Goal: Book appointment/travel/reservation

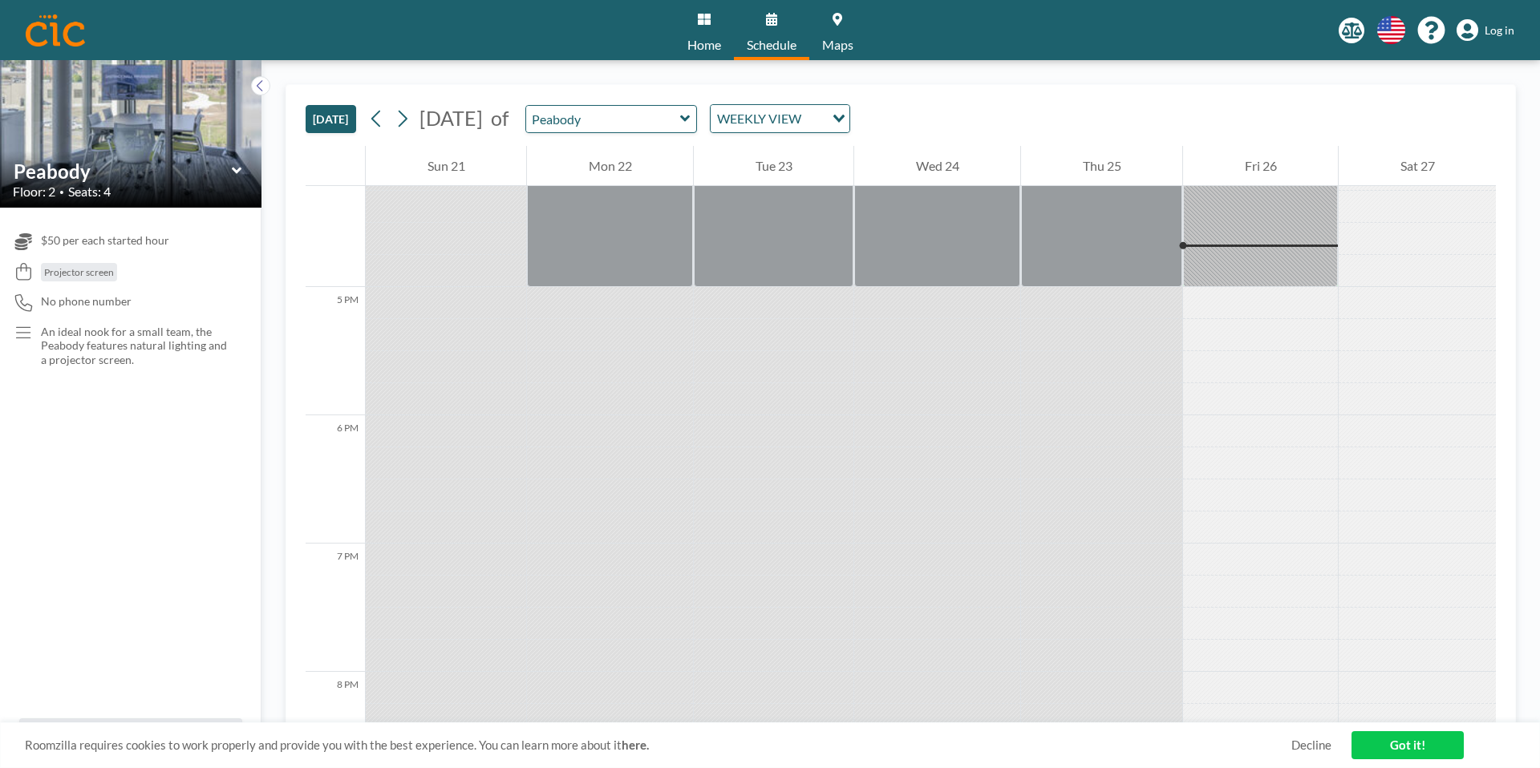
scroll to position [2086, 0]
click at [403, 116] on icon at bounding box center [402, 119] width 15 height 24
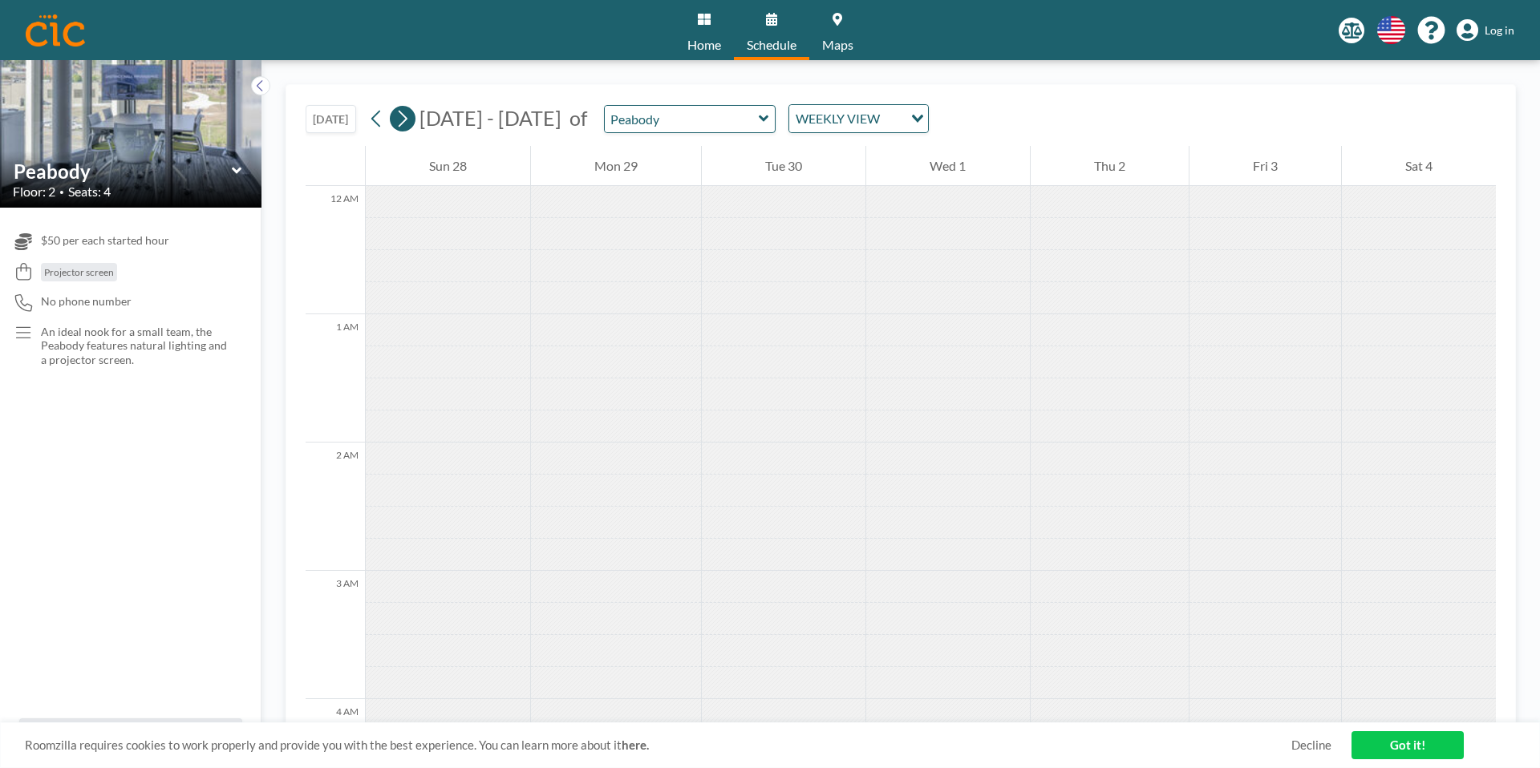
click at [403, 116] on icon at bounding box center [402, 119] width 15 height 24
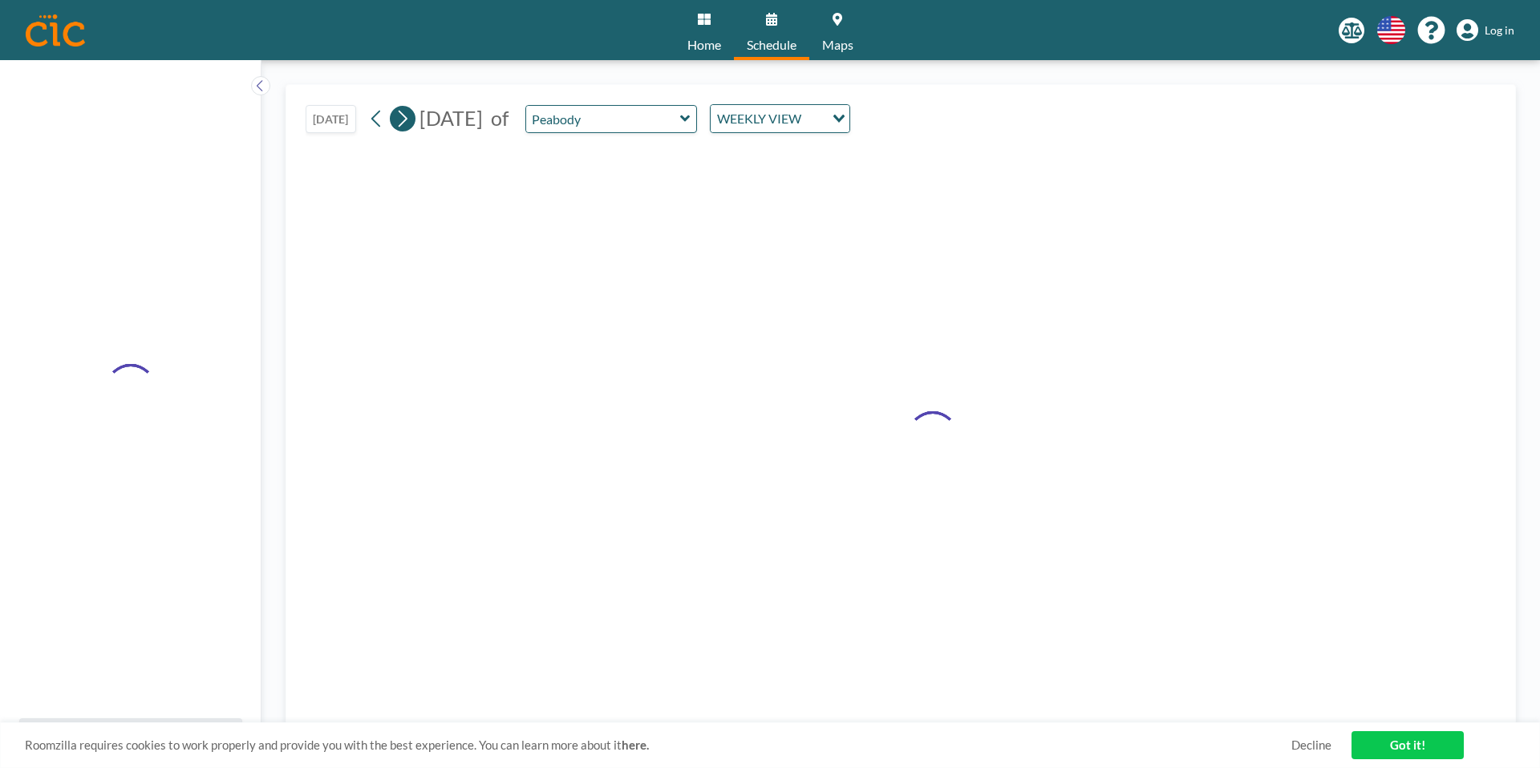
click at [403, 116] on icon at bounding box center [402, 119] width 15 height 24
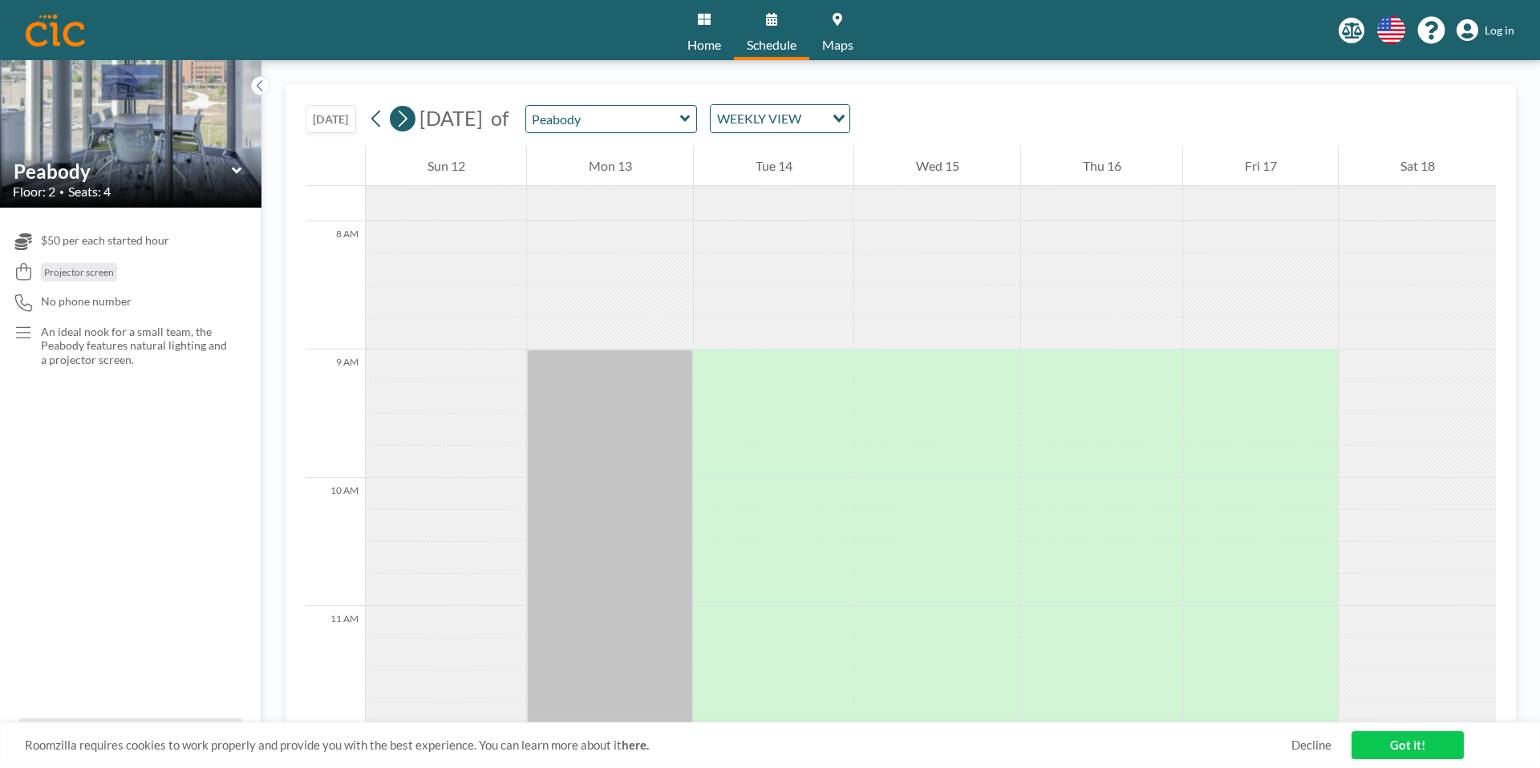
scroll to position [995, 0]
click at [814, 359] on div at bounding box center [774, 363] width 160 height 32
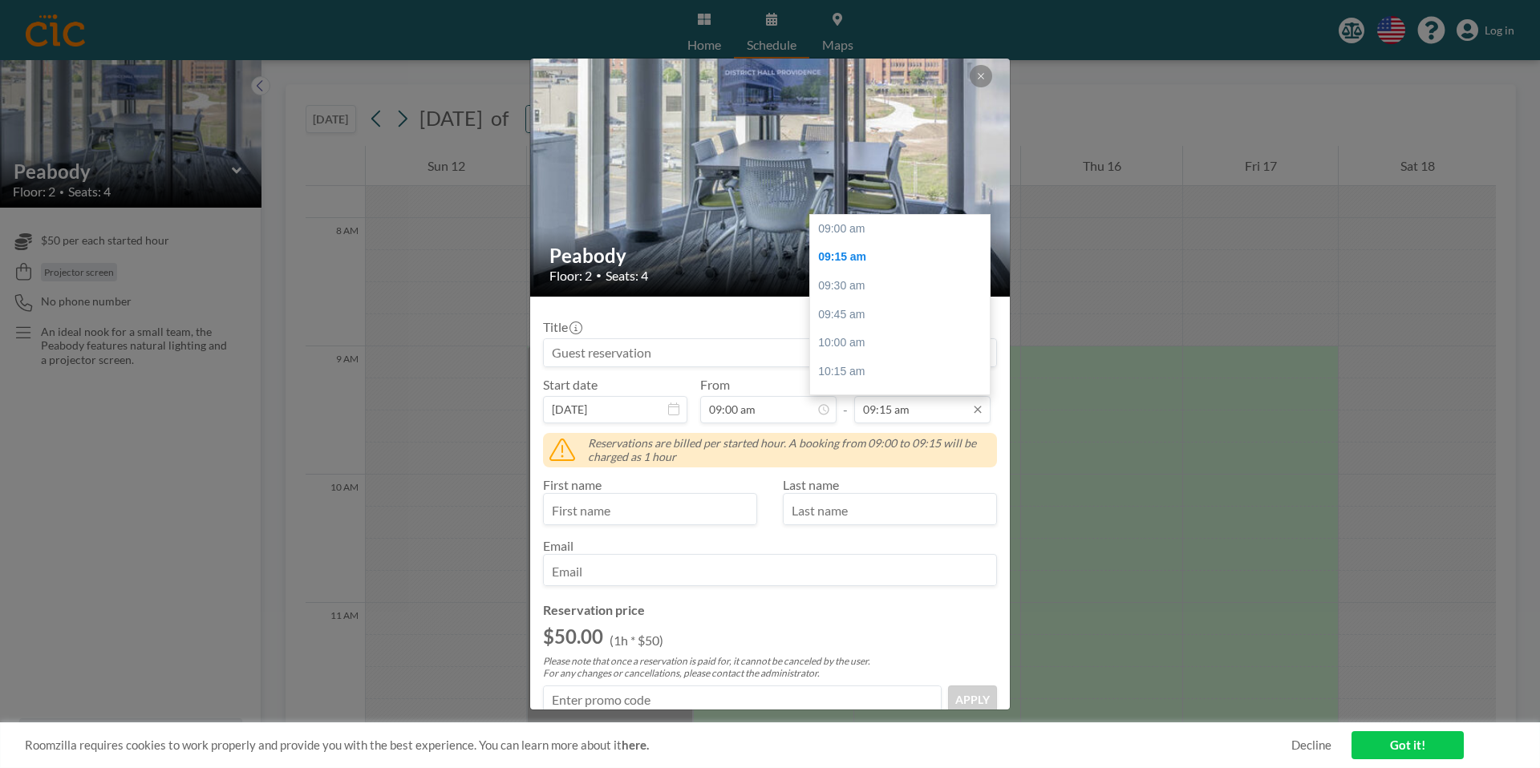
scroll to position [29, 0]
click at [908, 402] on input "09:15 am" at bounding box center [922, 409] width 136 height 27
drag, startPoint x: 914, startPoint y: 407, endPoint x: 859, endPoint y: 407, distance: 55.3
click at [859, 407] on input "09:15 am" at bounding box center [922, 409] width 136 height 27
click at [889, 412] on input "09:15 am" at bounding box center [922, 409] width 136 height 27
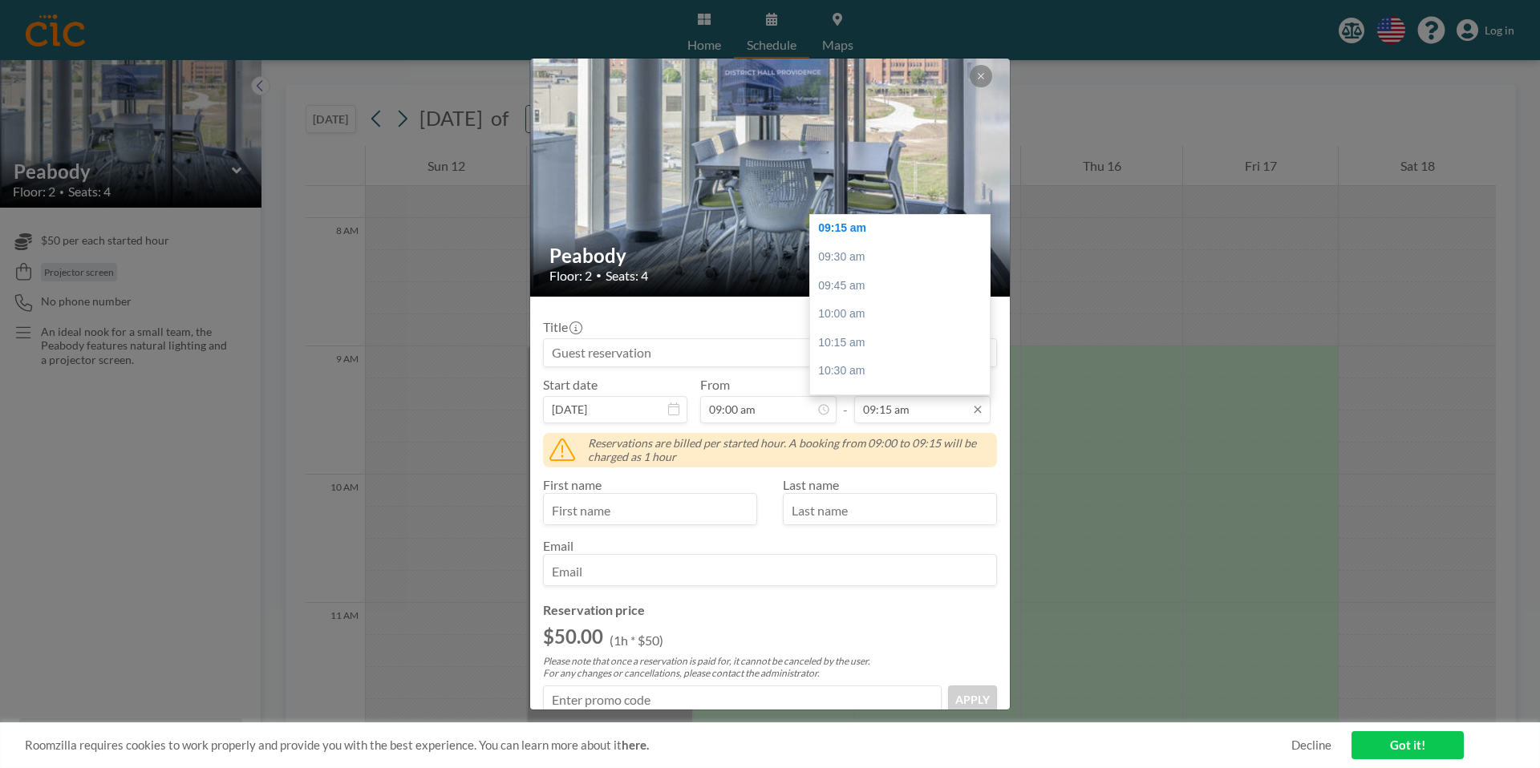
drag, startPoint x: 890, startPoint y: 411, endPoint x: 853, endPoint y: 411, distance: 36.9
click at [854, 411] on input "09:15 am" at bounding box center [922, 409] width 136 height 27
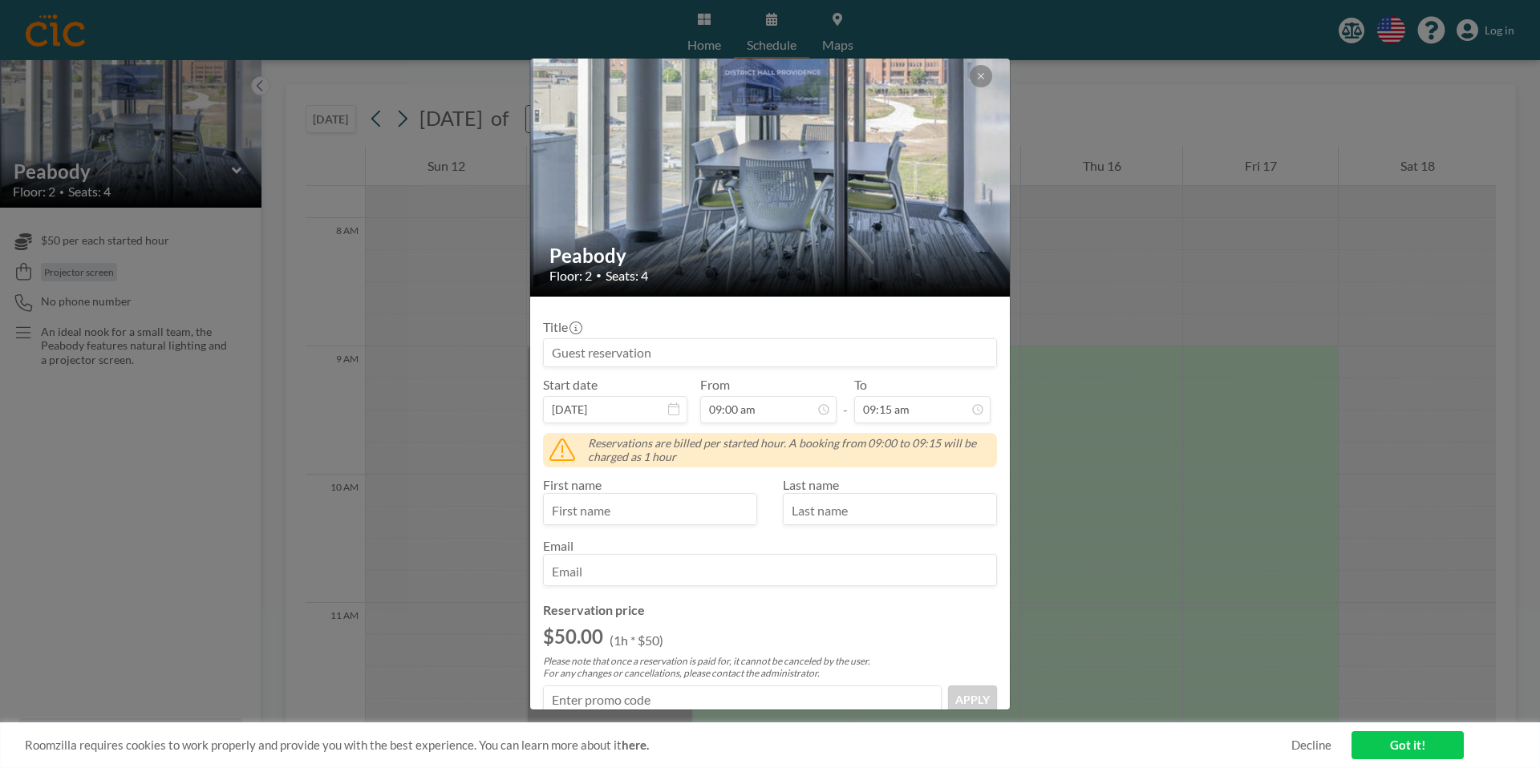
click at [763, 463] on span "Reservations are billed per started hour. A booking from 09:00 to 09:15 will be…" at bounding box center [789, 450] width 403 height 28
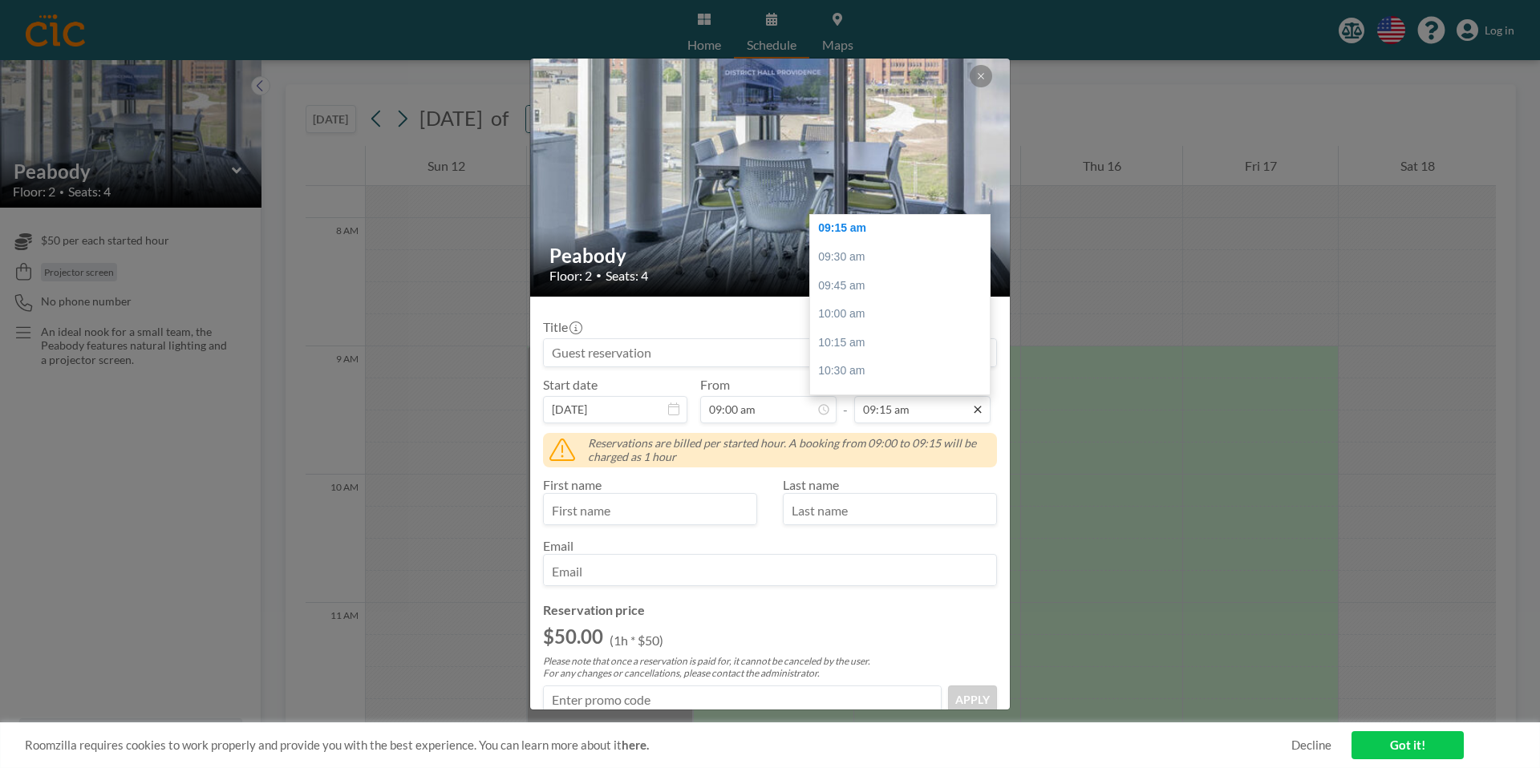
click at [981, 411] on icon at bounding box center [977, 409] width 13 height 13
click at [866, 379] on div "05:00 pm" at bounding box center [900, 381] width 180 height 29
type input "05:00 pm"
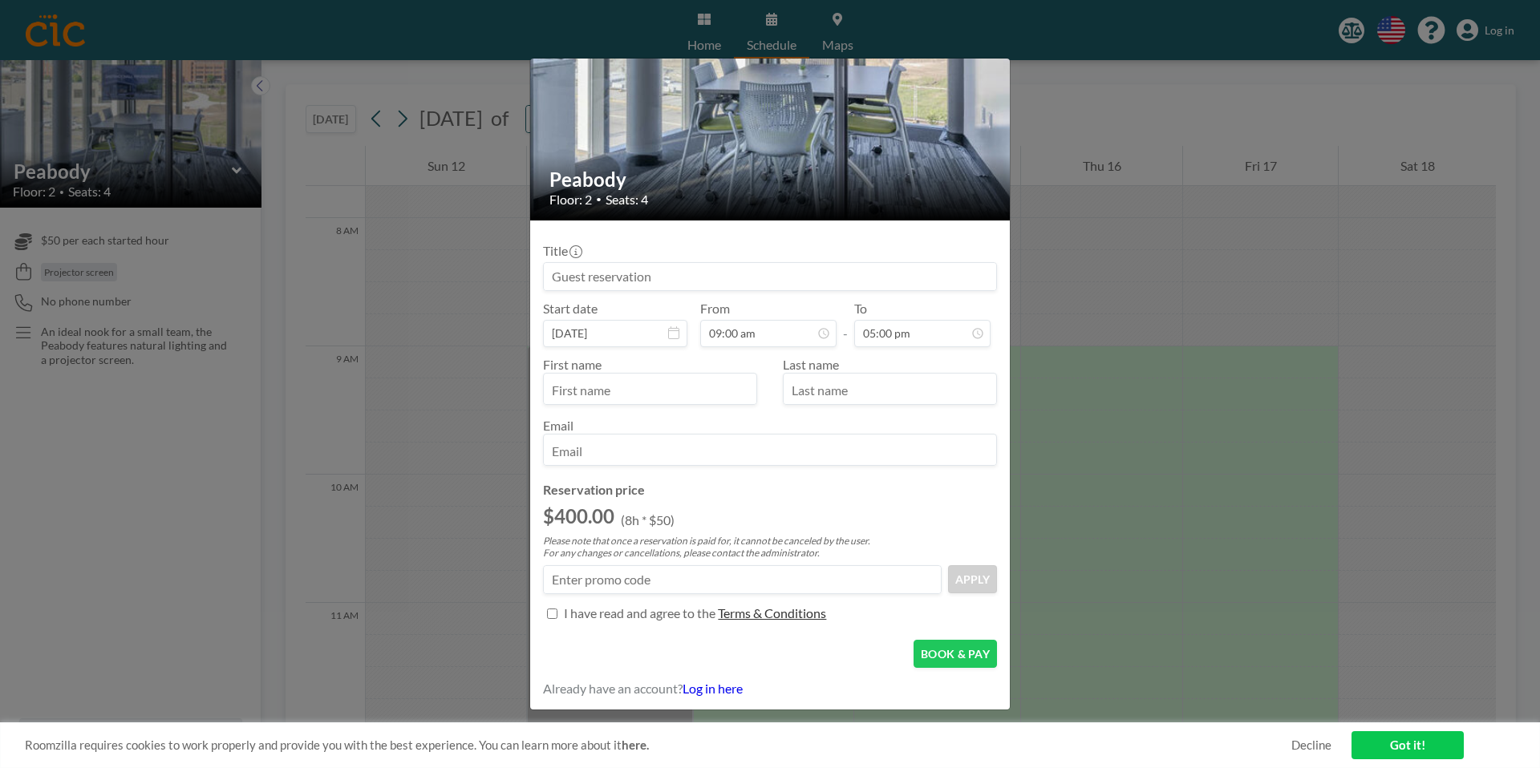
scroll to position [0, 0]
